Goal: Task Accomplishment & Management: Manage account settings

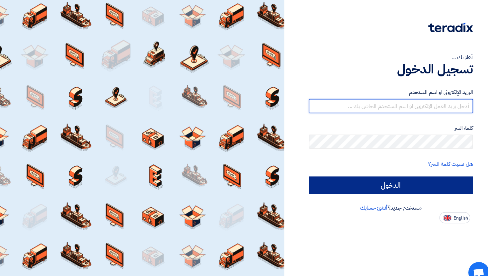
type input "[PERSON_NAME][EMAIL_ADDRESS][DOMAIN_NAME]"
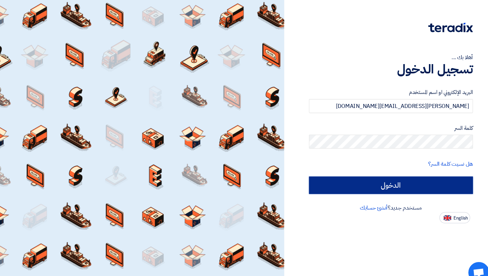
click at [345, 178] on input "الدخول" at bounding box center [386, 176] width 156 height 17
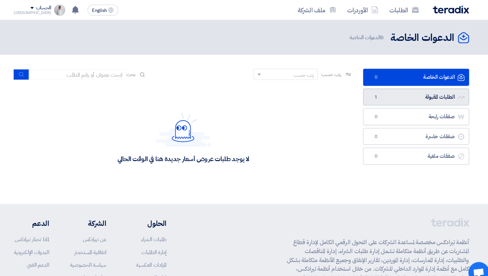
click at [402, 95] on link "الطلبات المقبولة الطلبات المقبولة 1" at bounding box center [410, 92] width 101 height 16
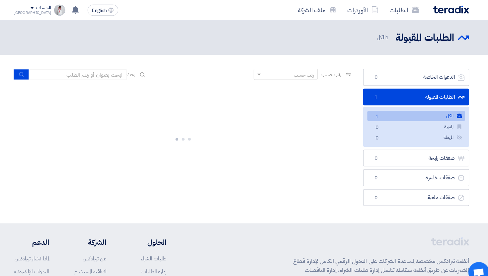
click at [405, 112] on link "الكل الكل 1" at bounding box center [410, 111] width 93 height 10
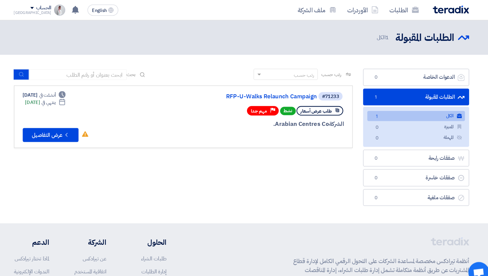
click at [66, 8] on img at bounding box center [71, 9] width 11 height 11
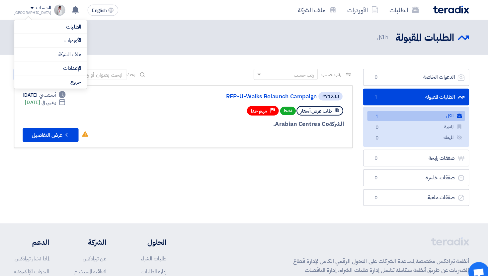
click at [140, 27] on header "الطلبات المقبولة الطلبات المقبولة 1 الكل" at bounding box center [244, 35] width 488 height 33
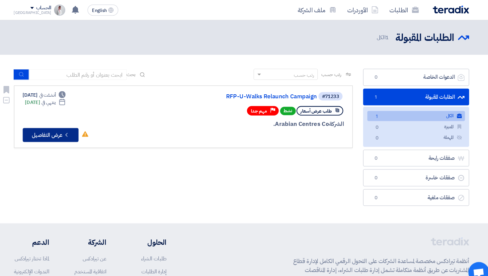
click at [78, 127] on use at bounding box center [77, 128] width 2 height 4
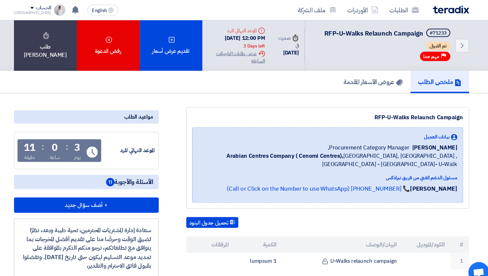
click at [31, 8] on div "الحساب" at bounding box center [46, 8] width 36 height 6
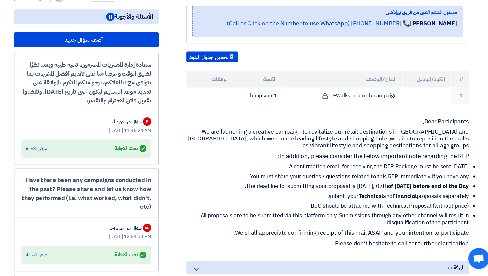
scroll to position [150, 0]
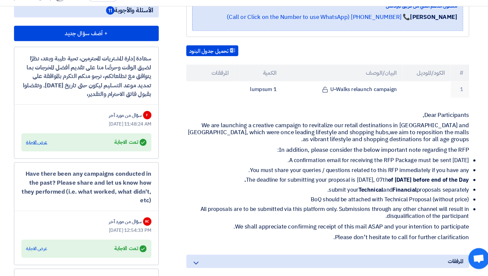
click at [50, 152] on div "عرض الاجابة" at bounding box center [49, 148] width 20 height 7
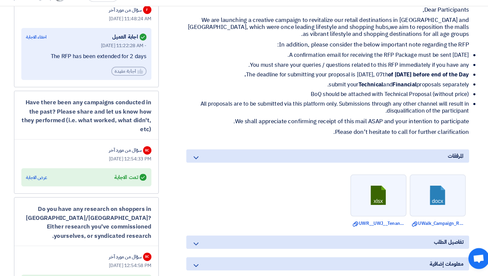
scroll to position [253, 0]
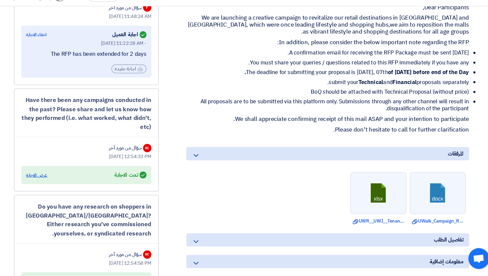
click at [55, 183] on div "عرض الاجابة" at bounding box center [49, 180] width 20 height 7
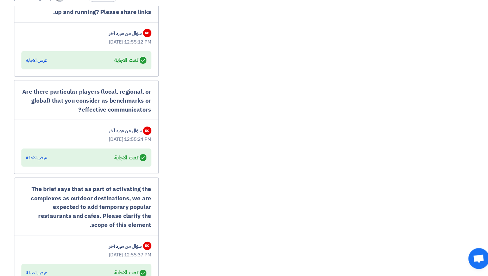
scroll to position [629, 0]
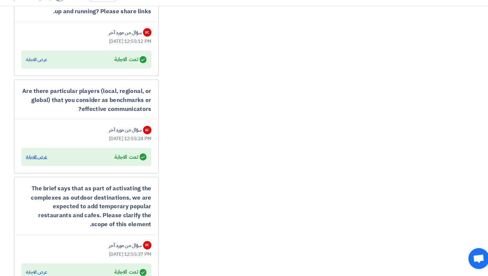
click at [58, 166] on div "عرض الاجابة" at bounding box center [49, 162] width 20 height 7
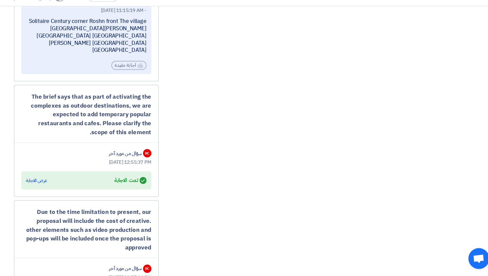
scroll to position [777, 0]
click at [55, 184] on div "عرض الاجابة" at bounding box center [49, 184] width 20 height 7
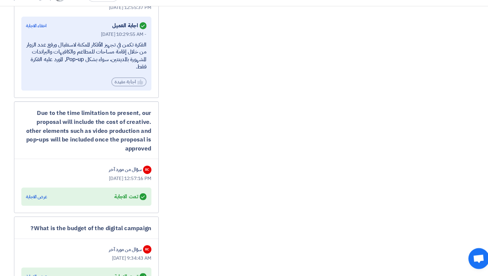
scroll to position [924, 0]
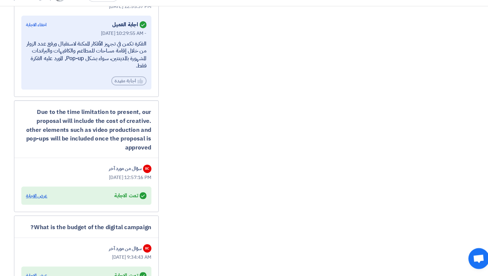
click at [55, 200] on div "عرض الاجابة" at bounding box center [49, 199] width 20 height 7
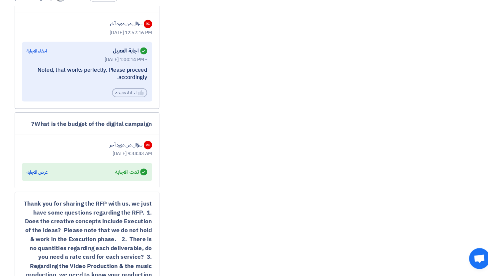
scroll to position [1068, 0]
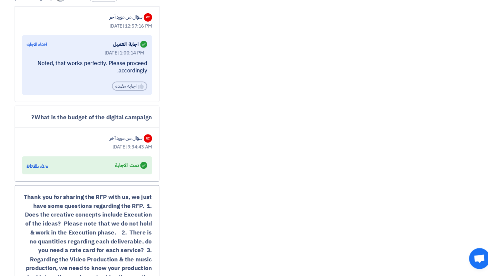
click at [52, 171] on div "عرض الاجابة" at bounding box center [49, 171] width 20 height 7
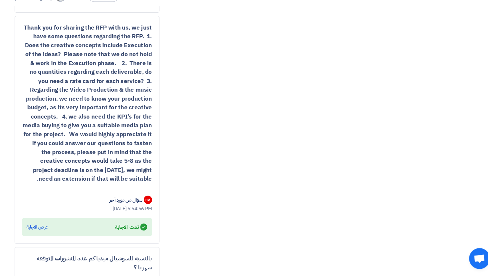
scroll to position [1295, 0]
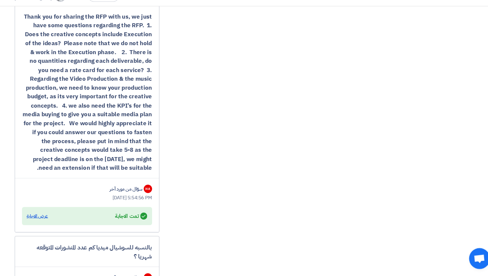
click at [54, 215] on div "عرض الاجابة" at bounding box center [49, 218] width 20 height 7
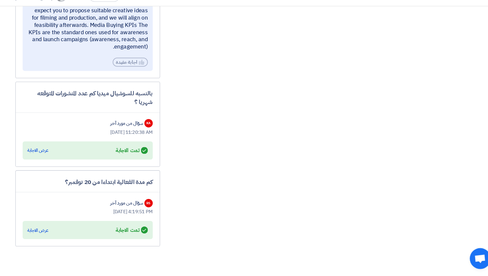
scroll to position [1570, 0]
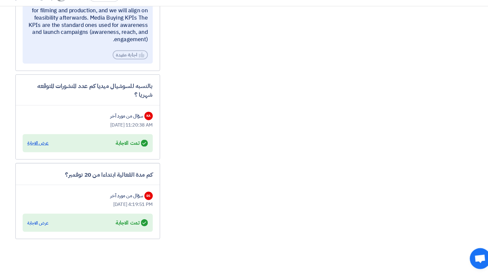
click at [53, 146] on div "عرض الاجابة" at bounding box center [49, 149] width 20 height 7
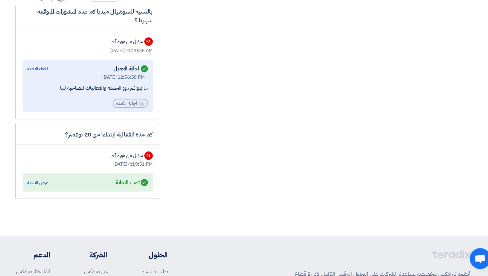
scroll to position [1643, 0]
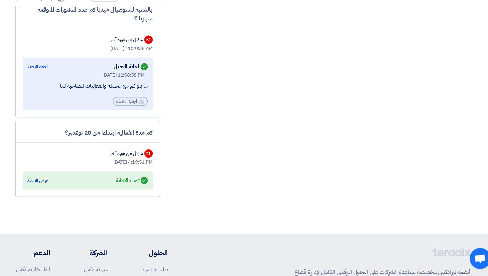
click at [51, 176] on div "Answered تمت الاجابة عرض الاجابة" at bounding box center [97, 184] width 124 height 17
click at [52, 182] on div "عرض الاجابة" at bounding box center [49, 185] width 20 height 7
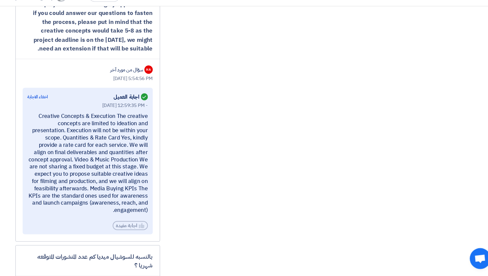
scroll to position [1408, 0]
click at [62, 164] on div "Creative Concepts & Execution The creative concepts are limited to ideation and…" at bounding box center [96, 168] width 114 height 97
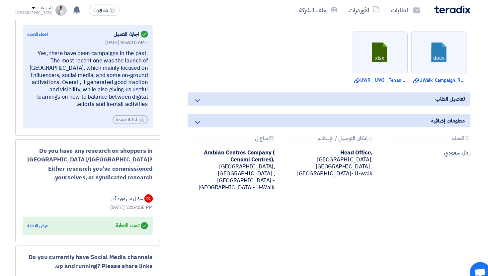
scroll to position [399, 0]
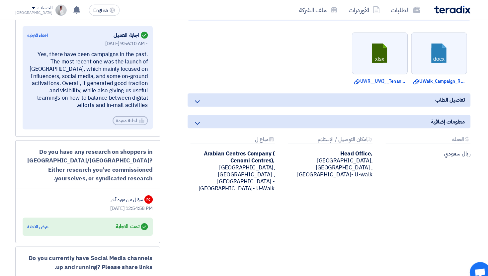
click at [200, 101] on icon at bounding box center [201, 97] width 8 height 8
click at [201, 98] on use at bounding box center [200, 97] width 5 height 3
click at [201, 121] on icon at bounding box center [201, 117] width 8 height 8
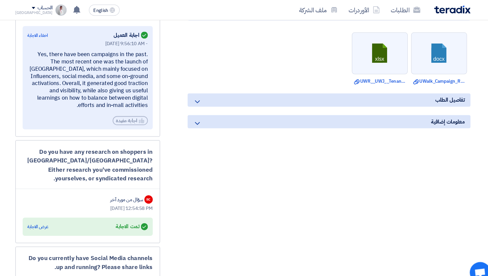
click at [201, 121] on icon at bounding box center [201, 117] width 8 height 8
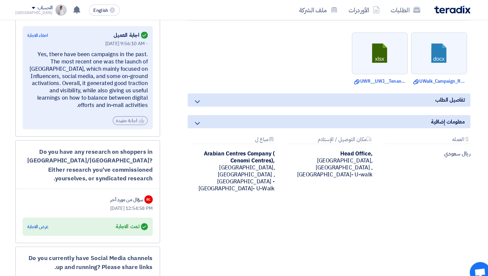
click at [201, 121] on icon at bounding box center [201, 117] width 8 height 8
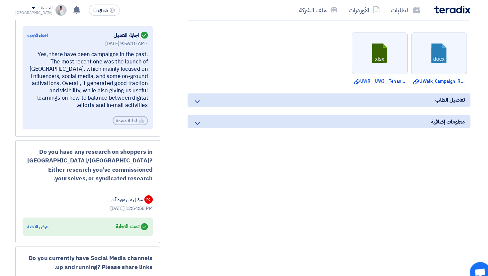
click at [201, 119] on use at bounding box center [200, 117] width 5 height 3
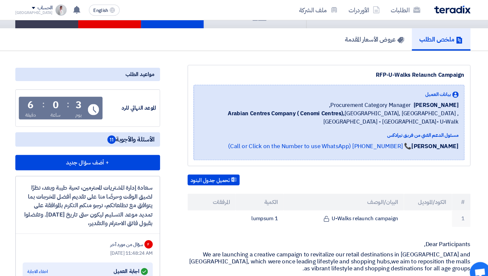
scroll to position [0, 0]
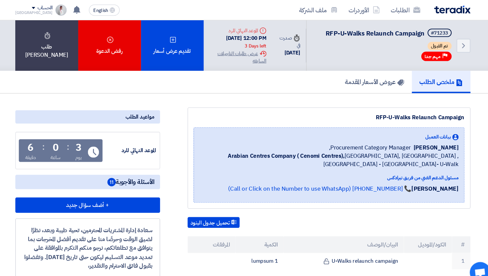
click at [29, 11] on div "[GEOGRAPHIC_DATA]" at bounding box center [46, 12] width 36 height 4
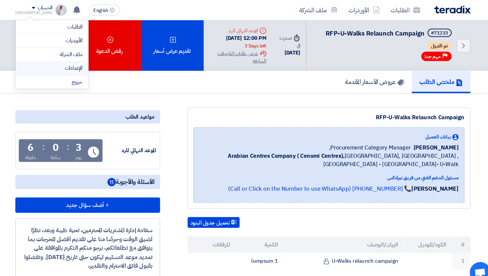
click at [84, 63] on link "الإعدادات" at bounding box center [62, 65] width 58 height 8
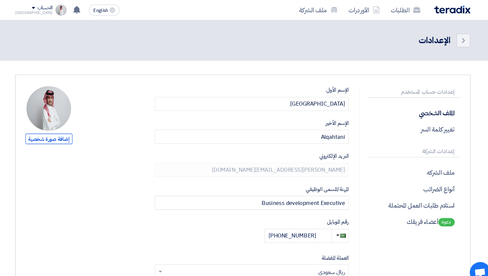
click at [62, 103] on img at bounding box center [59, 103] width 42 height 42
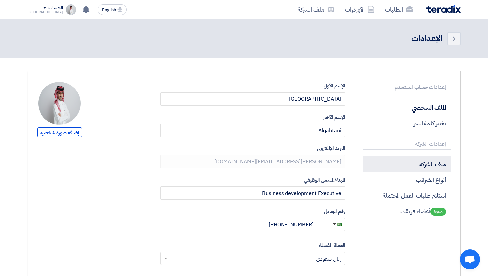
click at [426, 162] on p "ملف الشركه" at bounding box center [407, 164] width 88 height 16
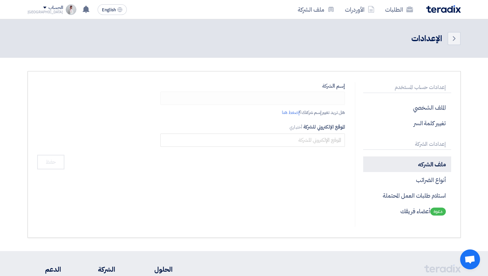
type input "TTP"
type input "[DOMAIN_NAME][URL]"
